Goal: Transaction & Acquisition: Purchase product/service

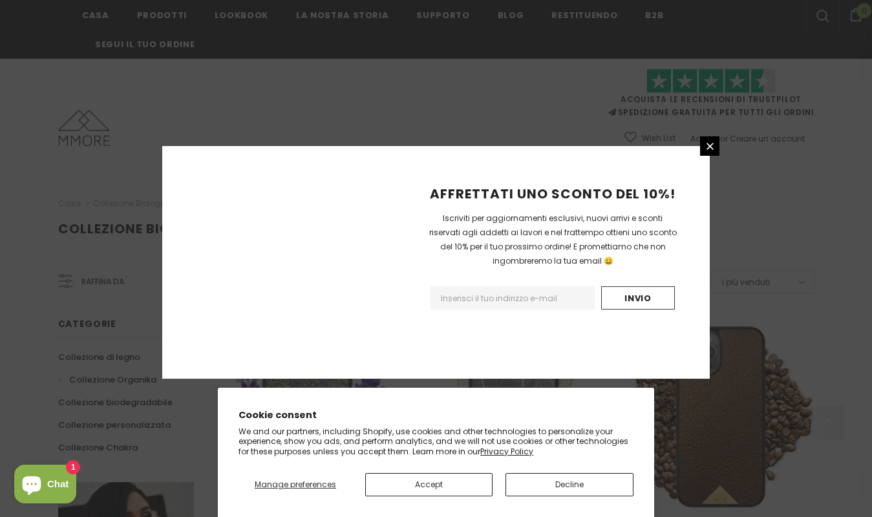
scroll to position [1498, 0]
